Goal: Obtain resource: Download file/media

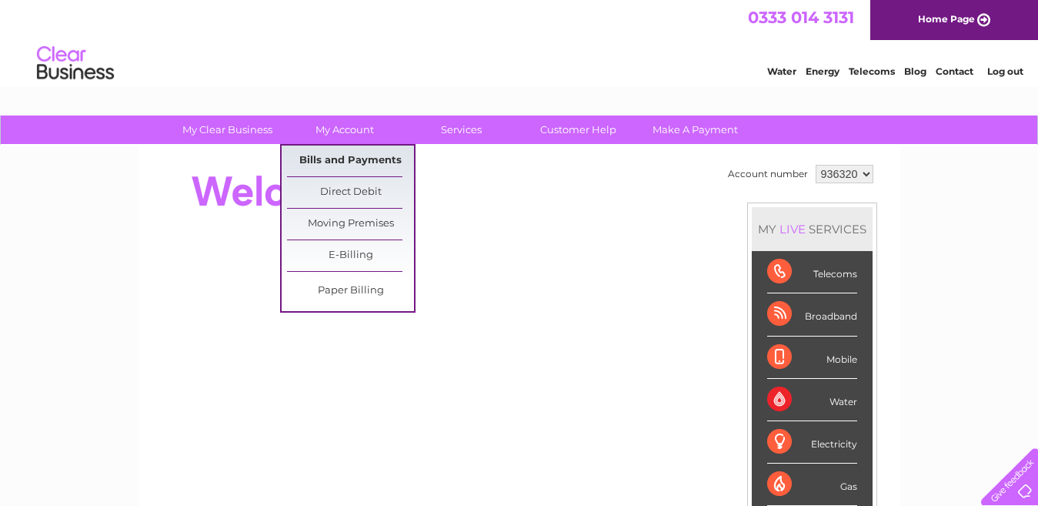
click at [352, 158] on link "Bills and Payments" at bounding box center [350, 160] width 127 height 31
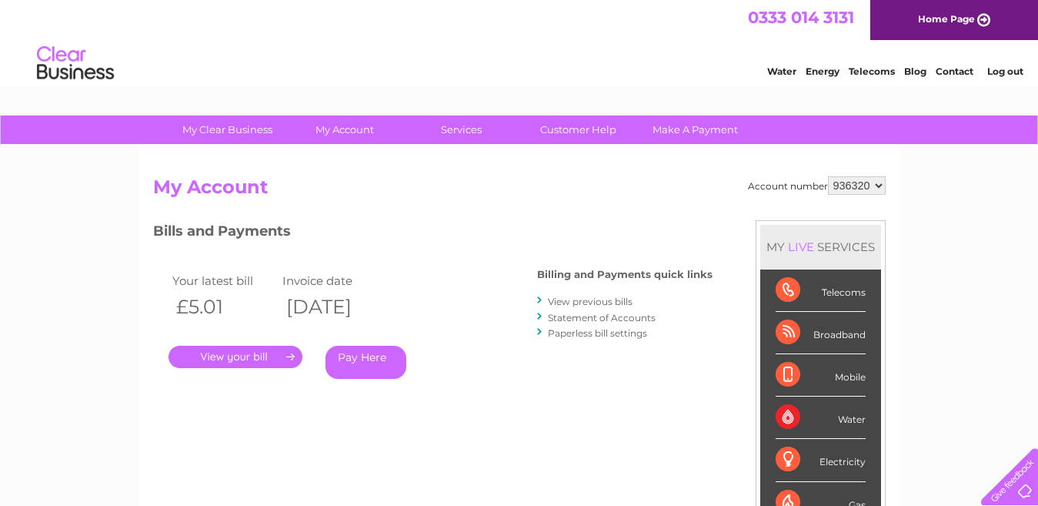
click at [882, 188] on select "936320 938287" at bounding box center [857, 185] width 58 height 18
select select "938287"
click at [828, 176] on select "936320 938287" at bounding box center [857, 185] width 58 height 18
click at [222, 353] on link "." at bounding box center [236, 357] width 134 height 22
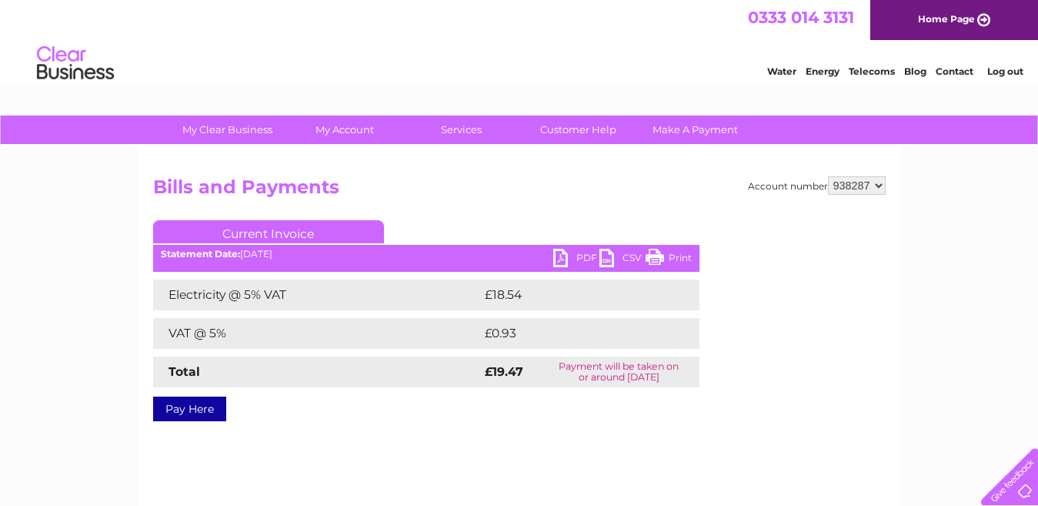
click at [560, 259] on link "PDF" at bounding box center [576, 260] width 46 height 22
